Goal: Task Accomplishment & Management: Use online tool/utility

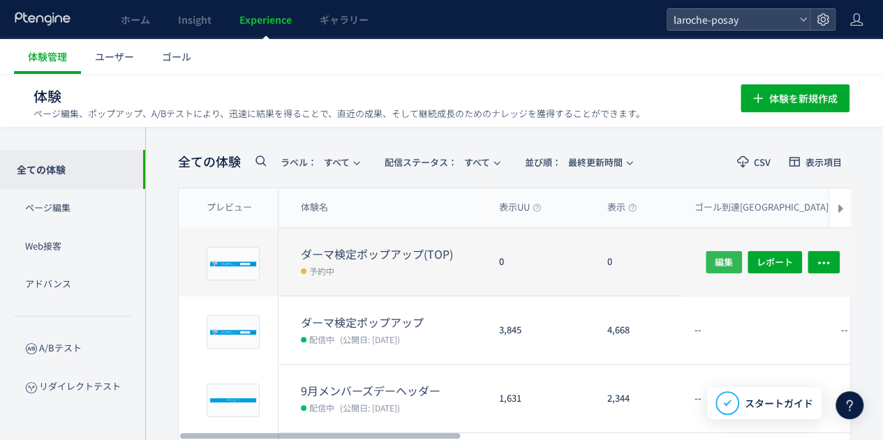
click at [723, 259] on span "編集" at bounding box center [724, 262] width 18 height 22
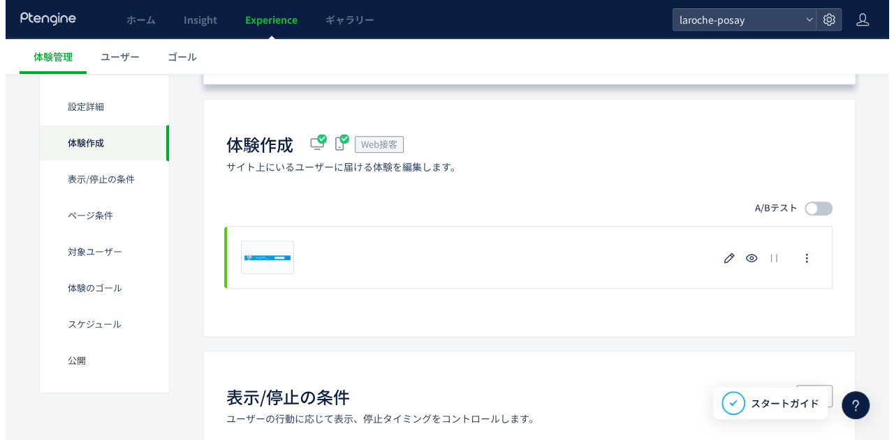
scroll to position [419, 0]
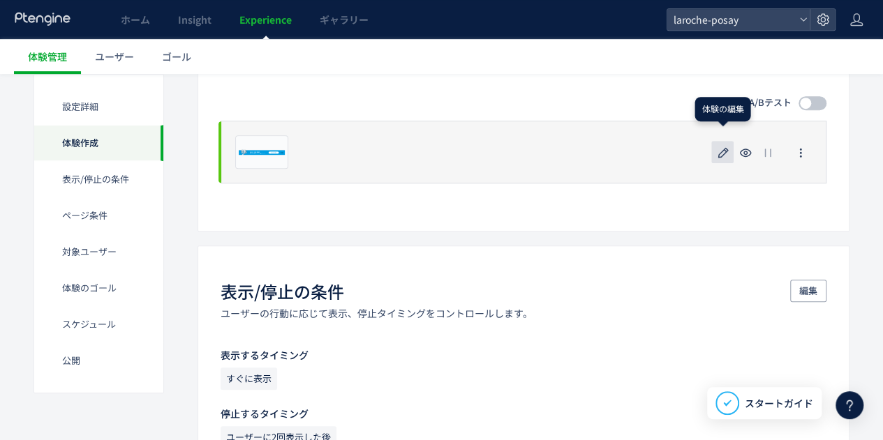
click at [727, 153] on icon "button" at bounding box center [723, 153] width 17 height 17
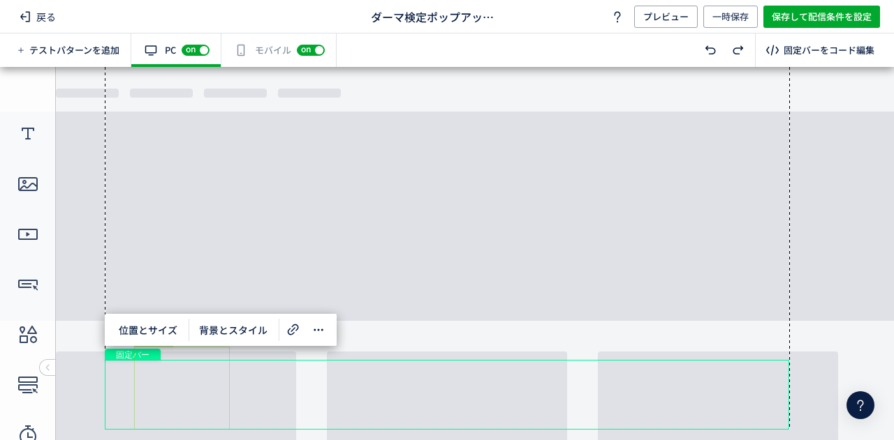
click at [201, 387] on div "画像" at bounding box center [182, 389] width 96 height 84
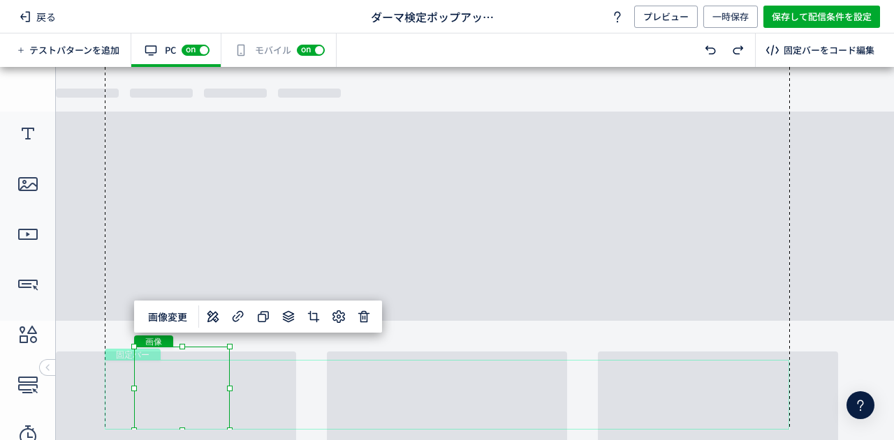
click at [192, 386] on div "画像" at bounding box center [182, 389] width 96 height 84
click at [179, 320] on span "画像変更" at bounding box center [168, 317] width 56 height 22
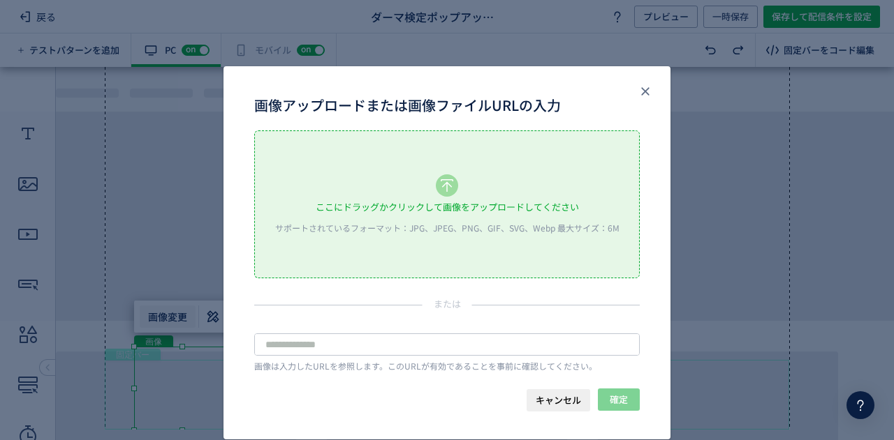
click at [440, 186] on use "画像アップロードまたは画像ファイルURLの入力" at bounding box center [446, 185] width 13 height 13
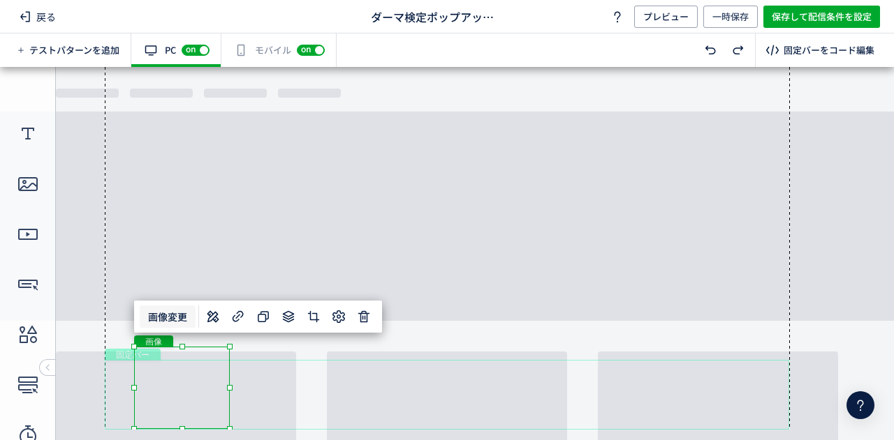
click at [420, 230] on div at bounding box center [447, 248] width 686 height 363
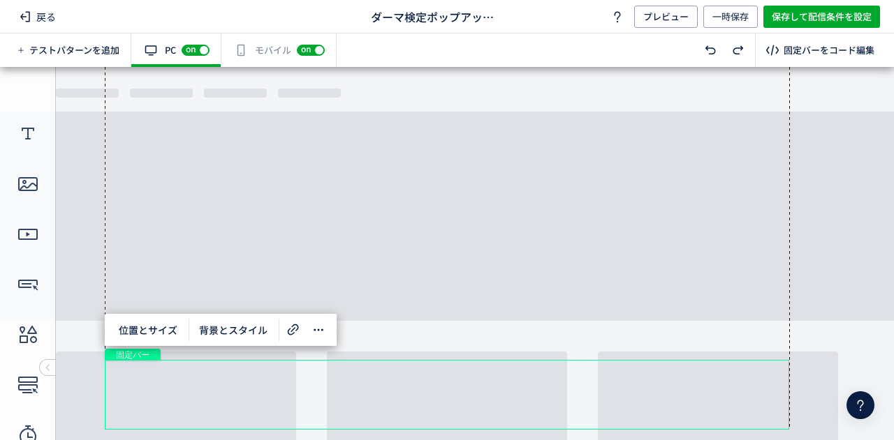
click at [263, 50] on div "有効な編集箇所が確認されません モバイル off on" at bounding box center [278, 51] width 115 height 34
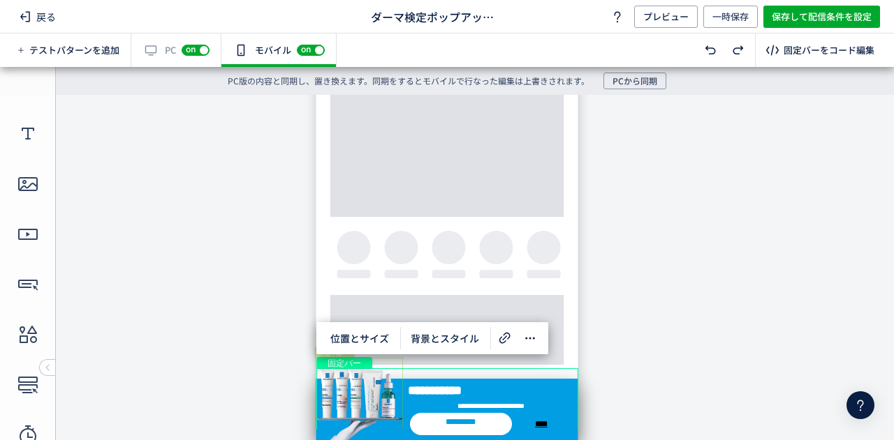
click at [366, 392] on div "画像" at bounding box center [359, 395] width 88 height 74
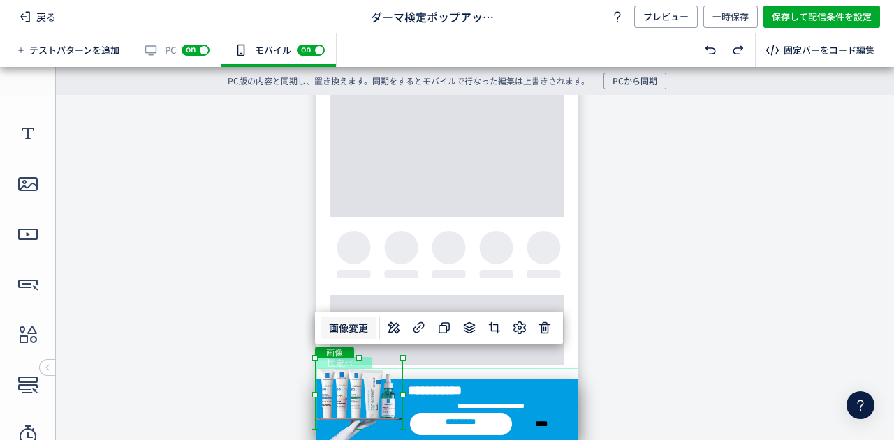
click at [362, 332] on span "画像変更" at bounding box center [348, 328] width 56 height 22
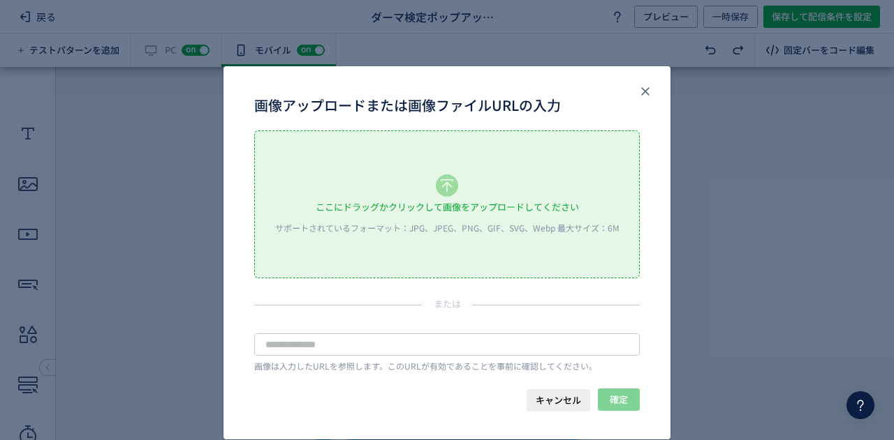
click at [429, 191] on div "ここにドラッグかクリックして画像をアップロードしてください サポートされているフォーマット：JPG、JPEG、PNG、GIF、SVG、Webp 最大サイズ：6M" at bounding box center [447, 204] width 384 height 147
click at [494, 205] on div "ここにドラッグかクリックして画像をアップロードしてください" at bounding box center [447, 207] width 263 height 21
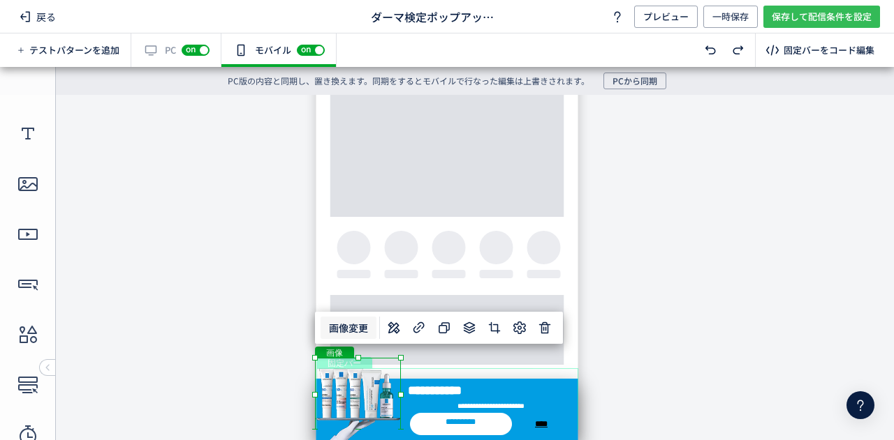
click at [793, 17] on span "保存して配信条件を設定" at bounding box center [821, 17] width 100 height 22
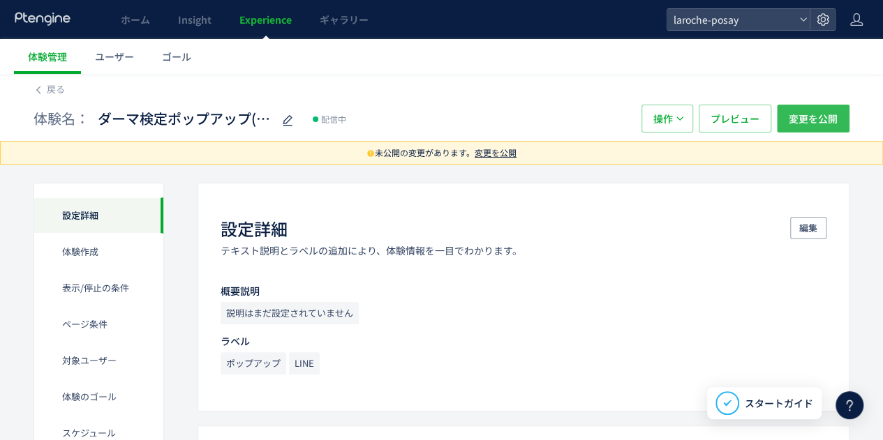
click at [831, 119] on span "変更を公開" at bounding box center [813, 119] width 49 height 28
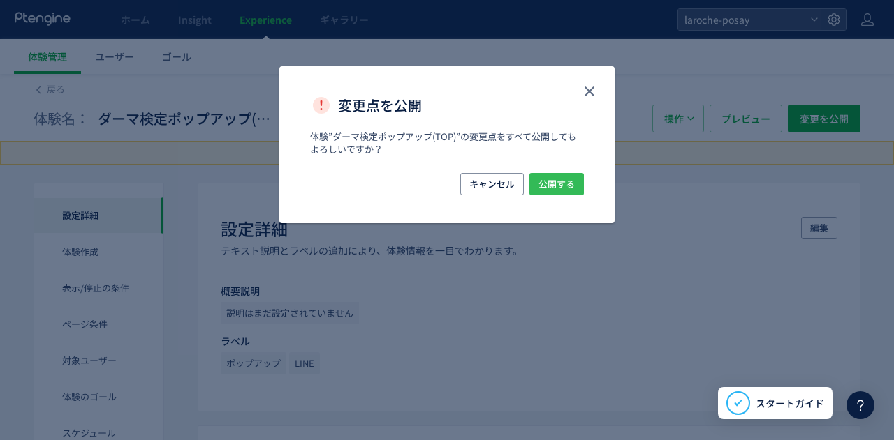
click at [557, 182] on span "公開する" at bounding box center [556, 184] width 36 height 22
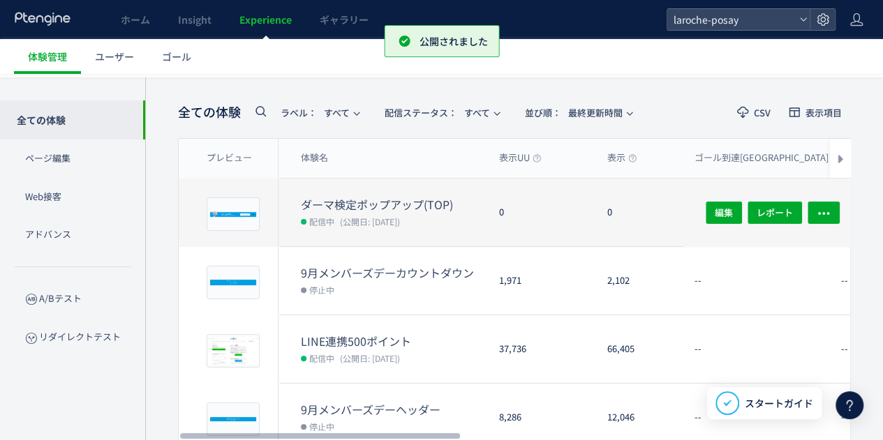
scroll to position [70, 0]
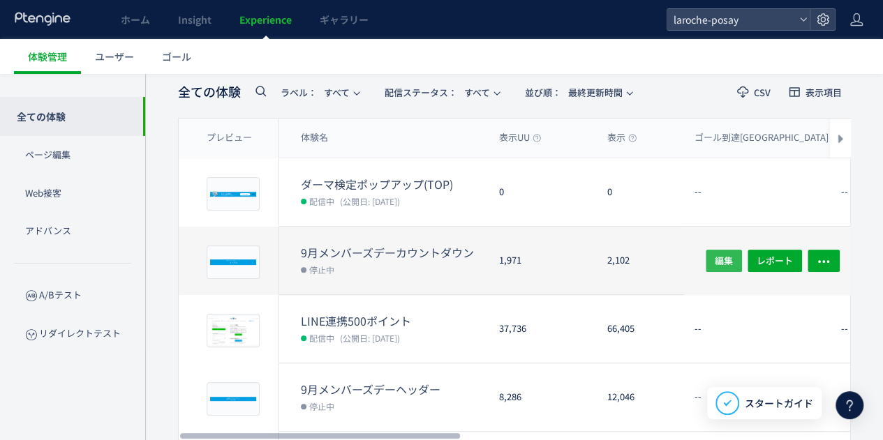
click at [721, 257] on span "編集" at bounding box center [724, 260] width 18 height 22
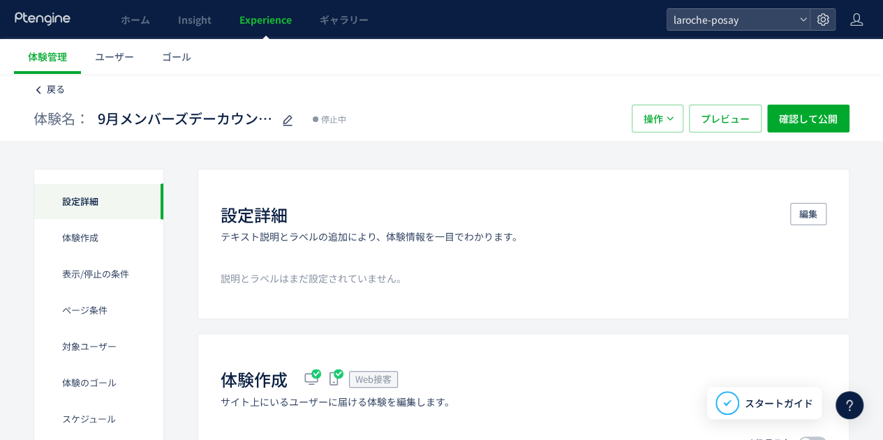
click at [49, 86] on span "戻る" at bounding box center [56, 88] width 18 height 13
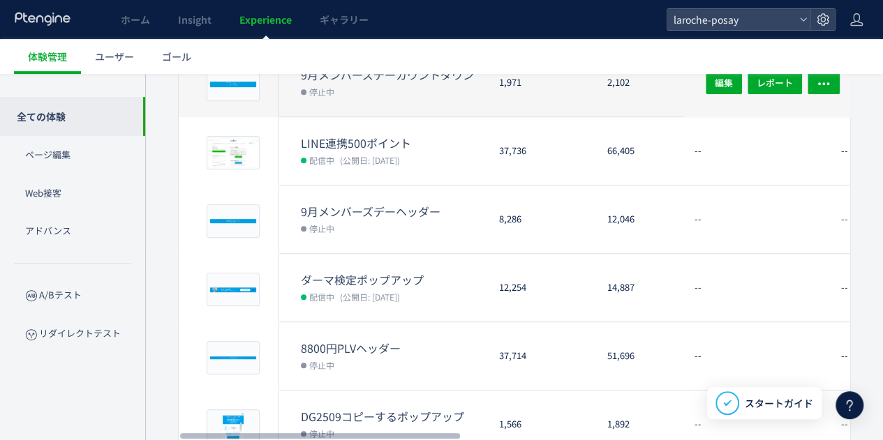
scroll to position [279, 0]
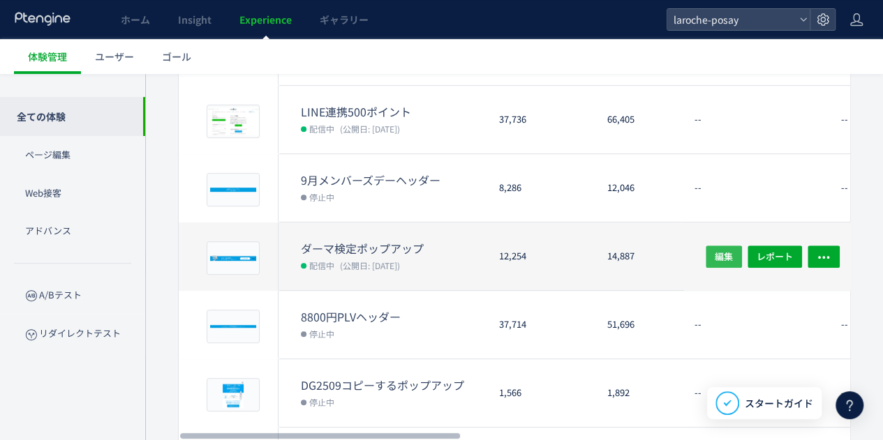
click at [718, 255] on span "編集" at bounding box center [724, 256] width 18 height 22
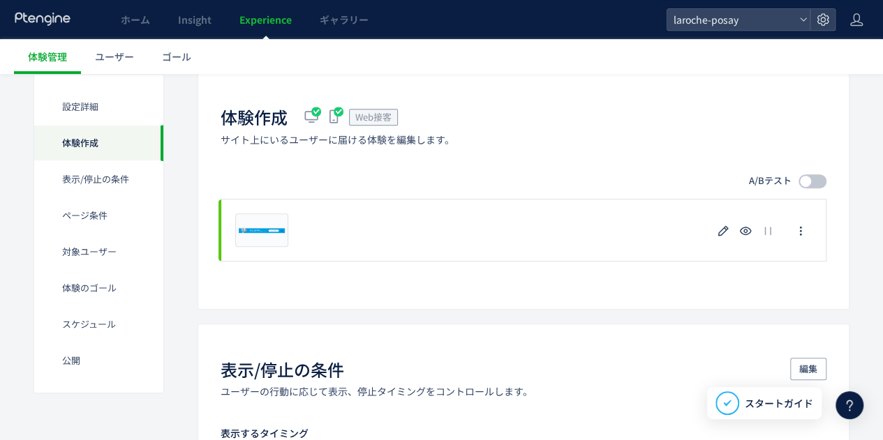
scroll to position [349, 0]
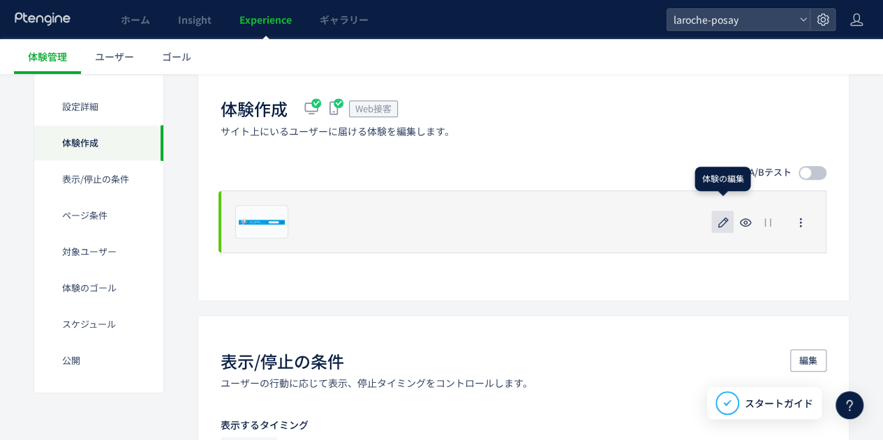
click at [720, 224] on icon "button" at bounding box center [723, 222] width 17 height 17
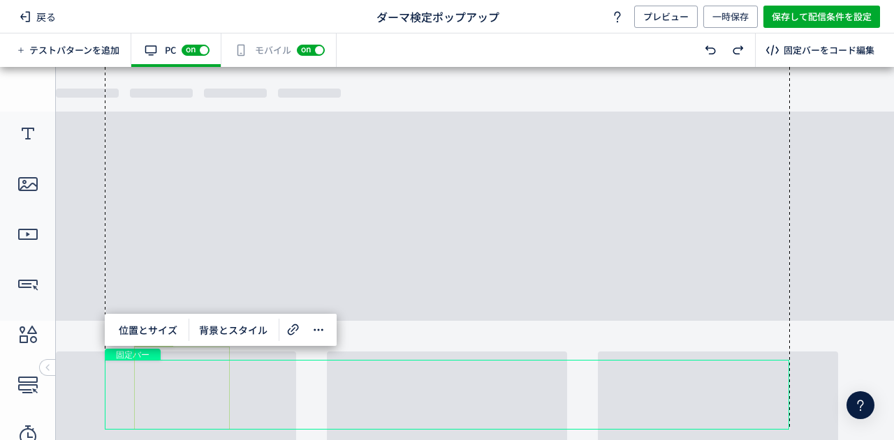
click at [169, 388] on div "画像" at bounding box center [182, 389] width 96 height 84
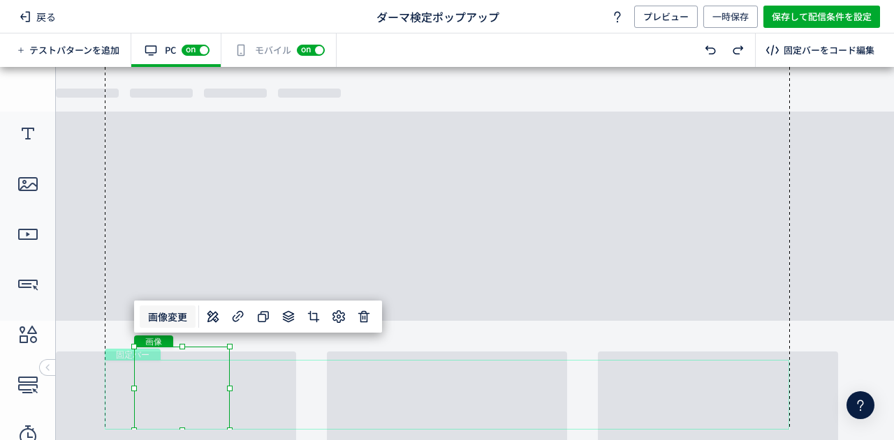
click at [185, 321] on span "画像変更" at bounding box center [168, 317] width 56 height 22
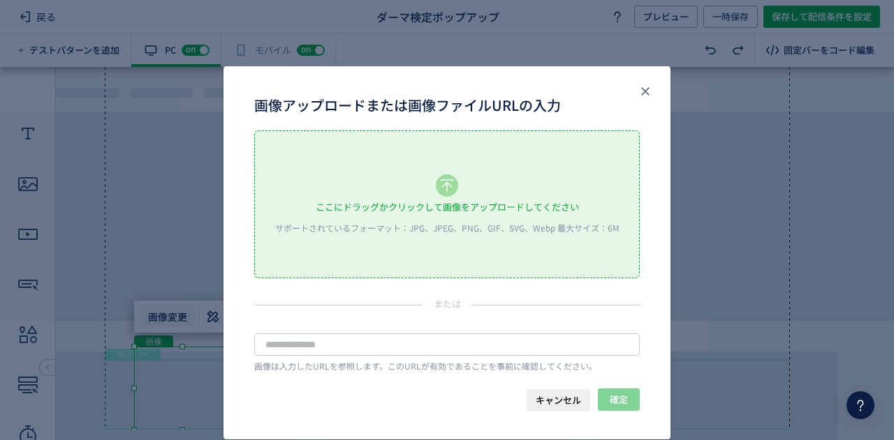
click at [427, 207] on div "ここにドラッグかクリックして画像をアップロードしてください" at bounding box center [447, 207] width 263 height 21
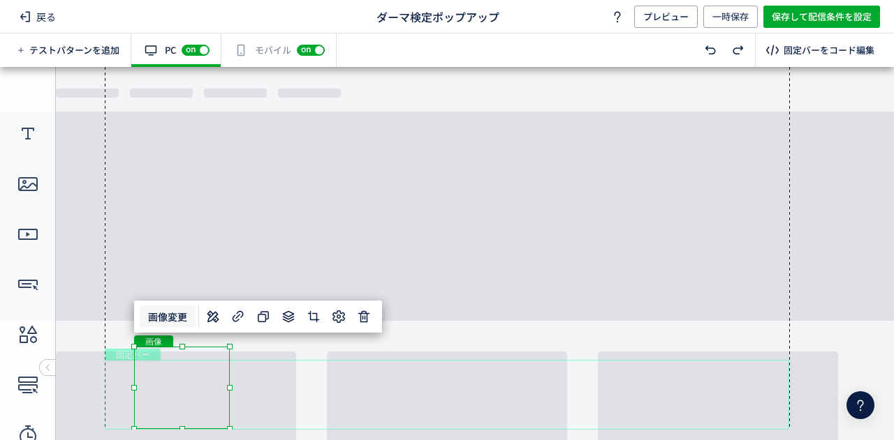
click at [264, 57] on div "有効な編集箇所が確認されません モバイル off on" at bounding box center [278, 51] width 115 height 34
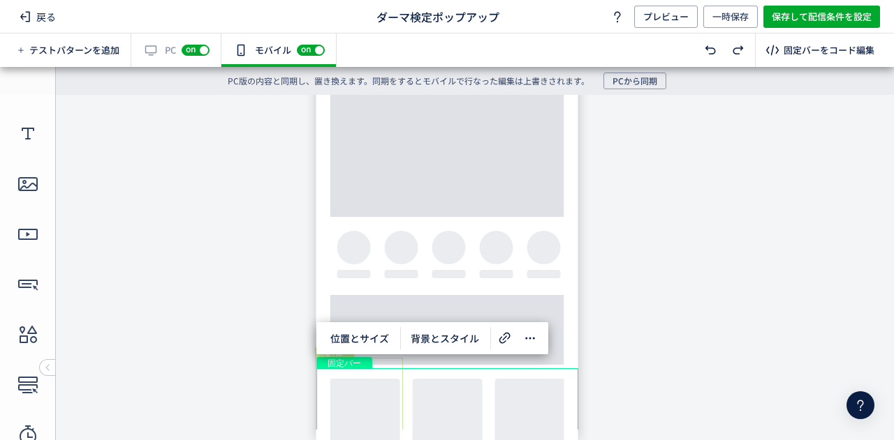
click at [371, 392] on div "画像" at bounding box center [359, 395] width 88 height 74
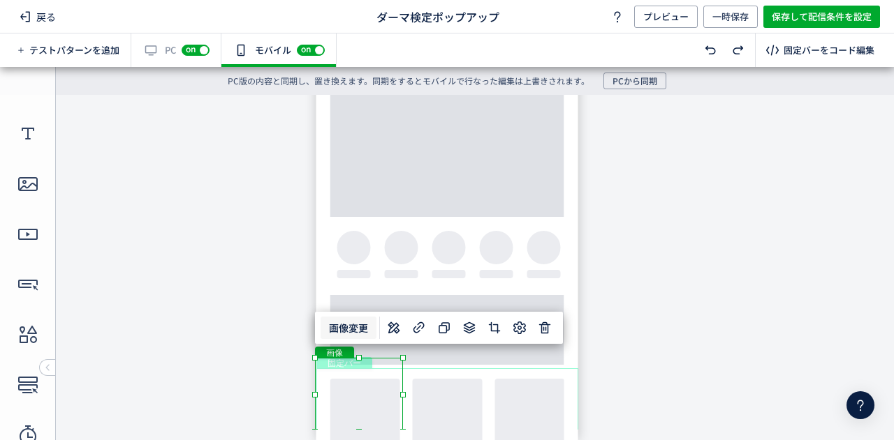
click at [357, 326] on span "画像変更" at bounding box center [348, 328] width 56 height 22
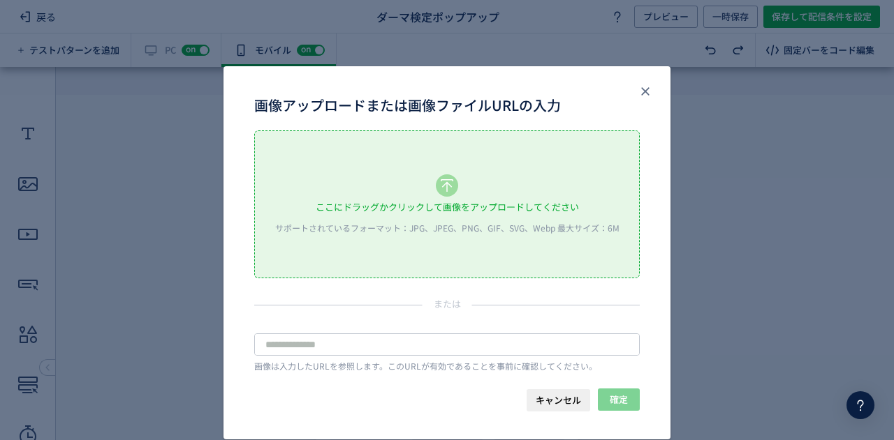
click at [443, 209] on div "ここにドラッグかクリックして画像をアップロードしてください" at bounding box center [447, 207] width 263 height 21
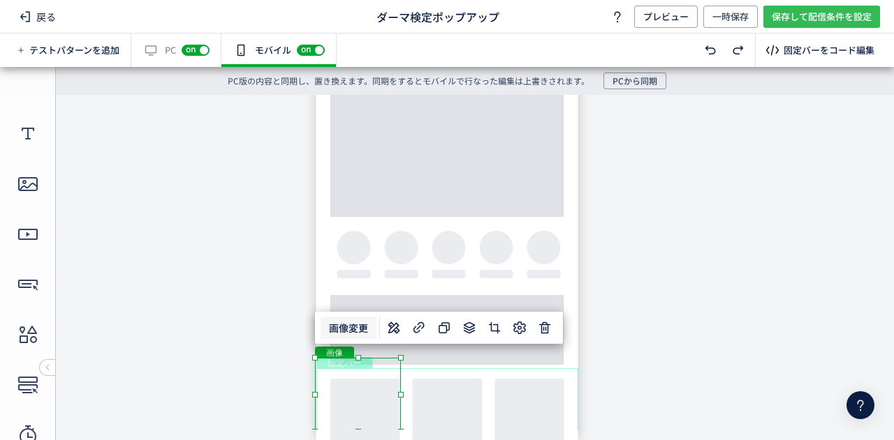
click at [831, 22] on span "保存して配信条件を設定" at bounding box center [821, 17] width 100 height 22
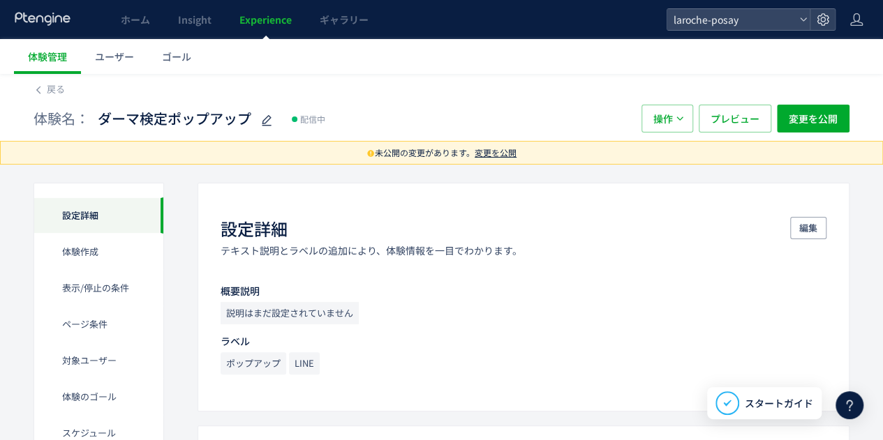
click at [498, 154] on span "変更を公開" at bounding box center [496, 153] width 42 height 12
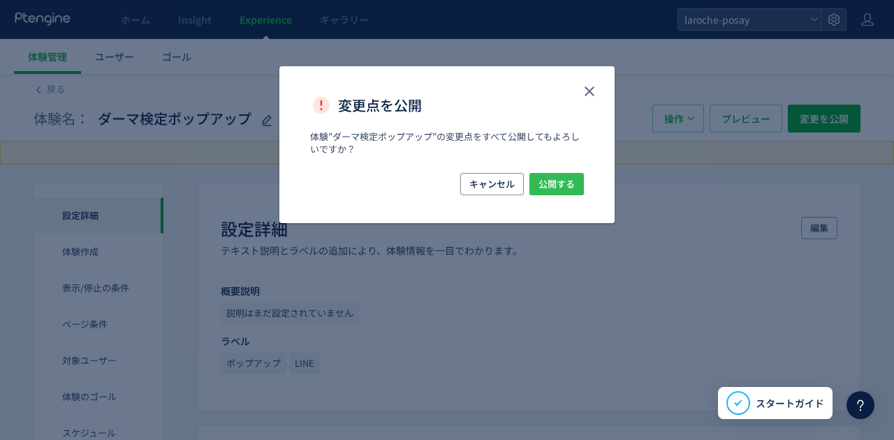
click at [547, 183] on span "公開する" at bounding box center [556, 184] width 36 height 22
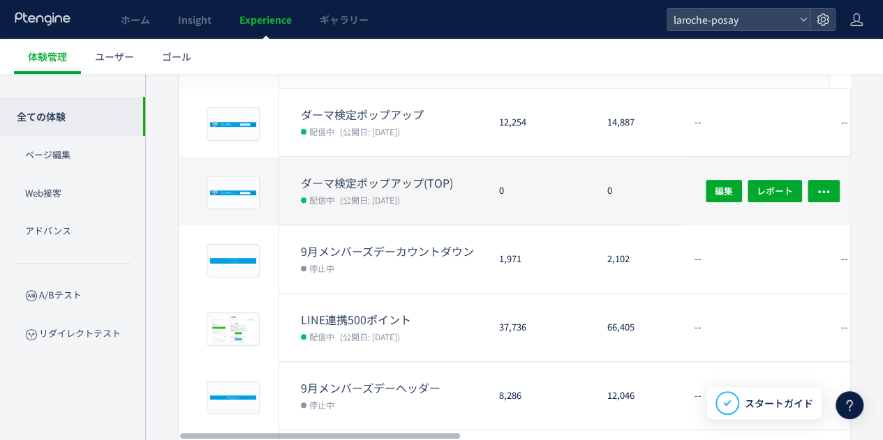
scroll to position [70, 0]
